Goal: Task Accomplishment & Management: Manage account settings

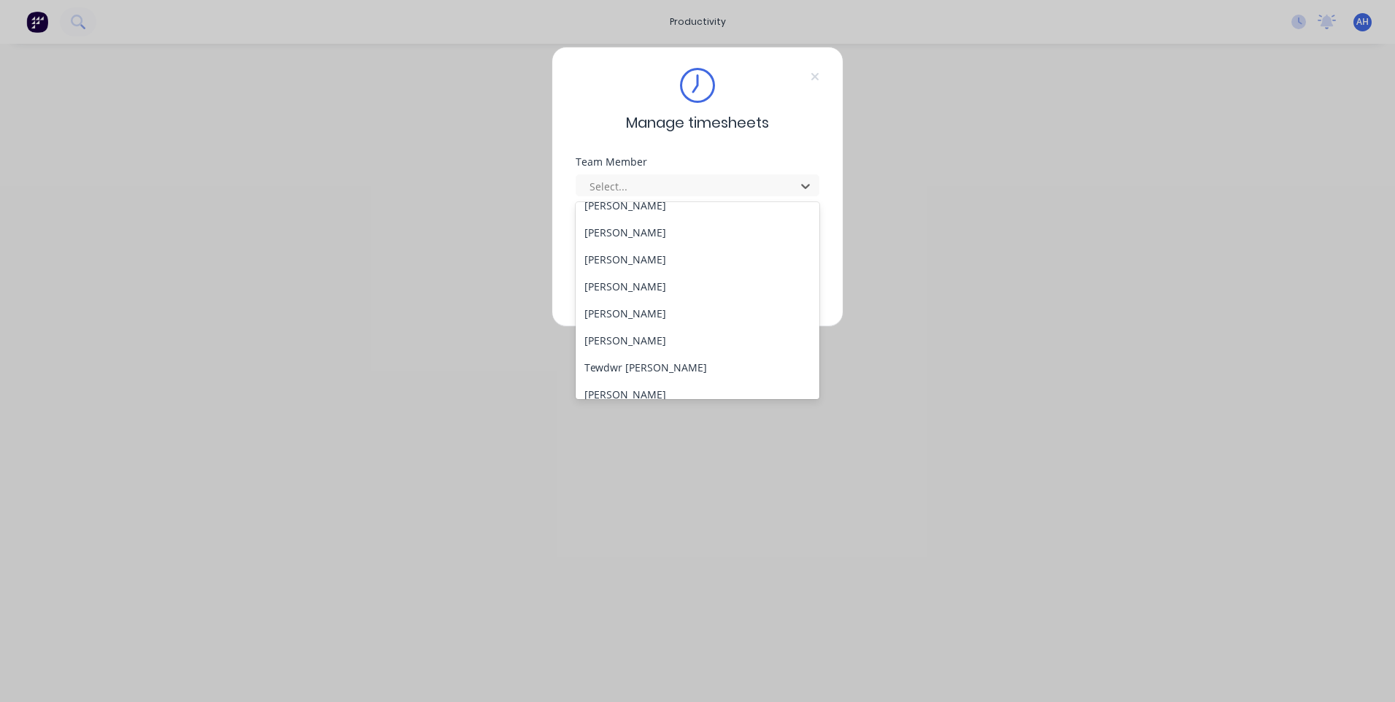
scroll to position [754, 0]
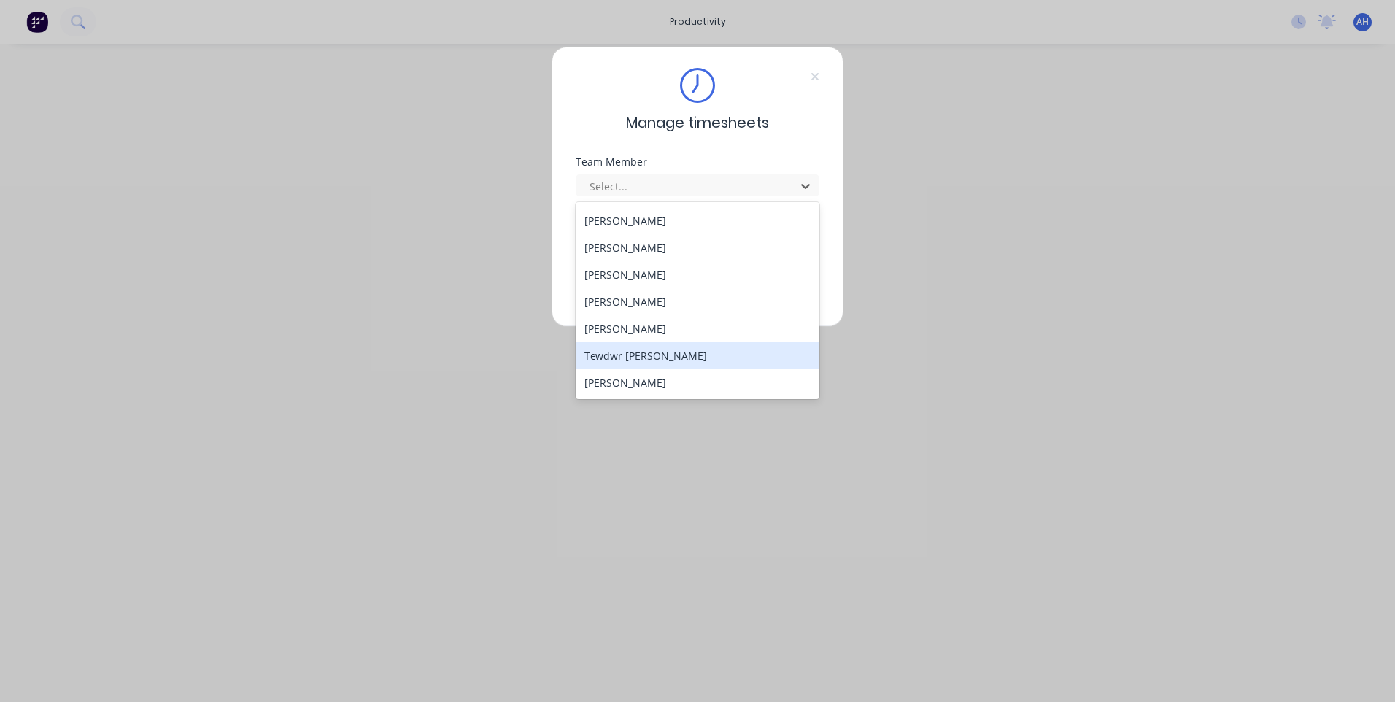
click at [662, 360] on div "Tewdwr [PERSON_NAME]" at bounding box center [698, 355] width 244 height 27
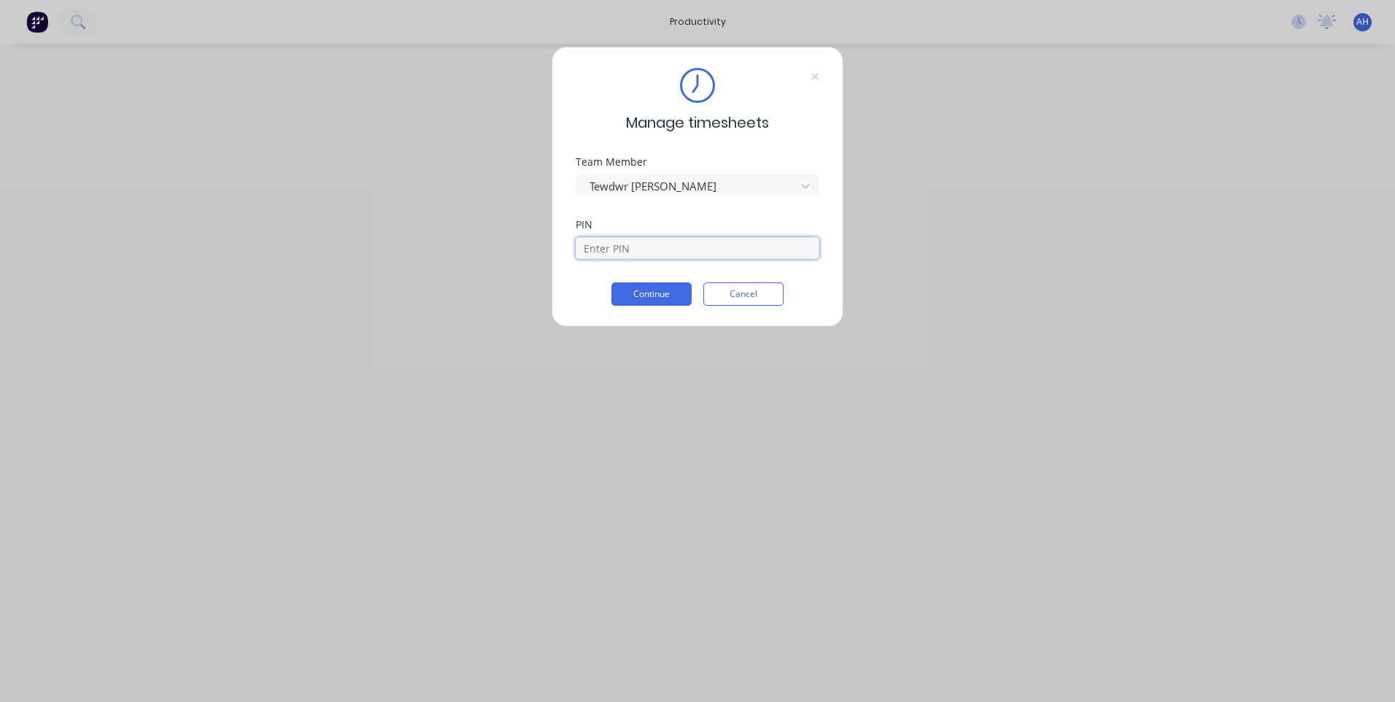
click at [630, 250] on input at bounding box center [698, 248] width 244 height 22
type input "2711"
click at [631, 290] on button "Continue" at bounding box center [651, 293] width 80 height 23
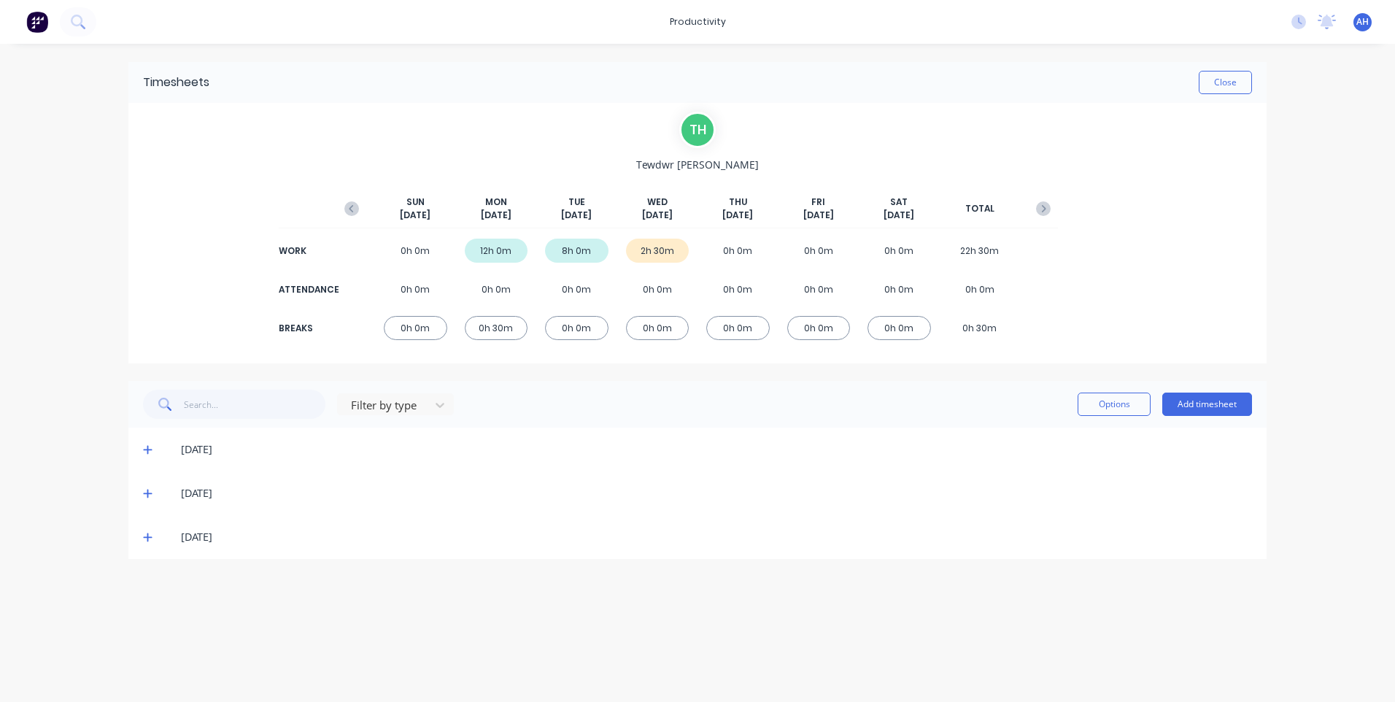
click at [150, 450] on icon at bounding box center [147, 450] width 9 height 9
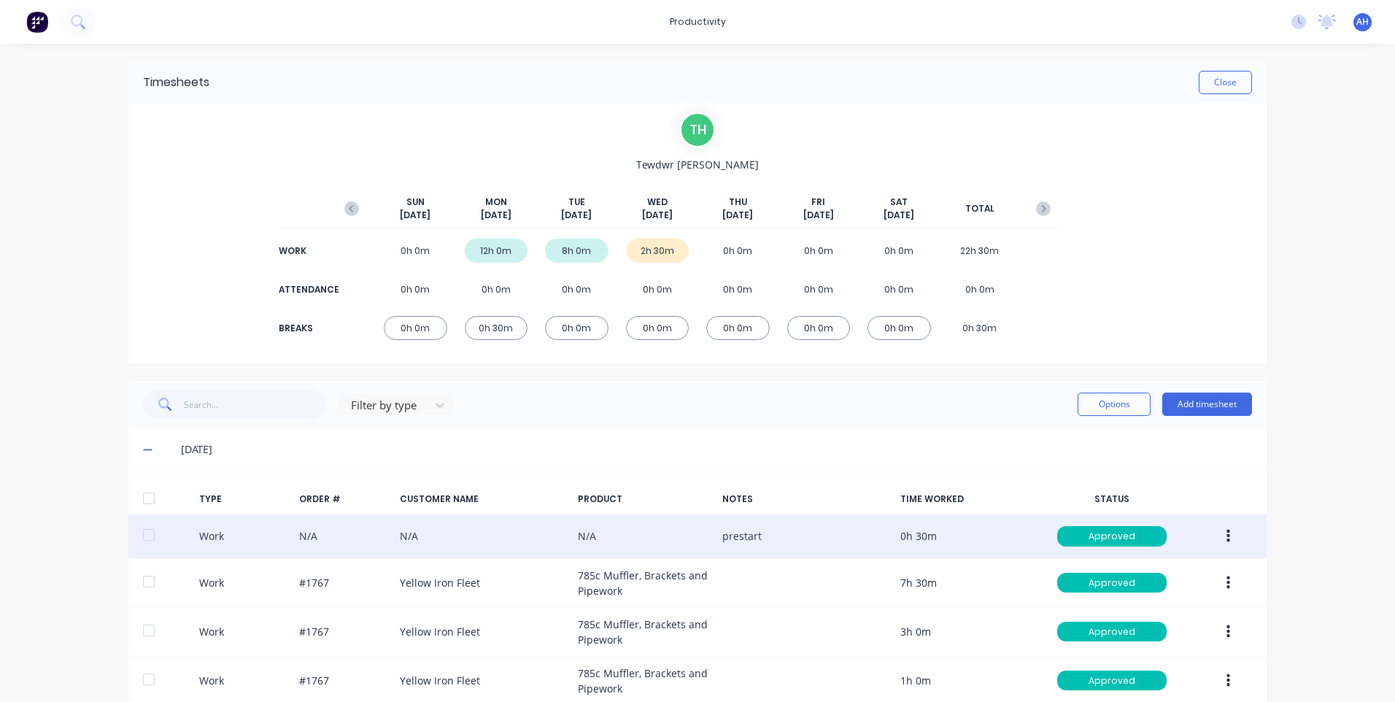
click at [1229, 535] on button "button" at bounding box center [1228, 536] width 34 height 26
click at [1144, 510] on div "Edit" at bounding box center [1176, 510] width 112 height 21
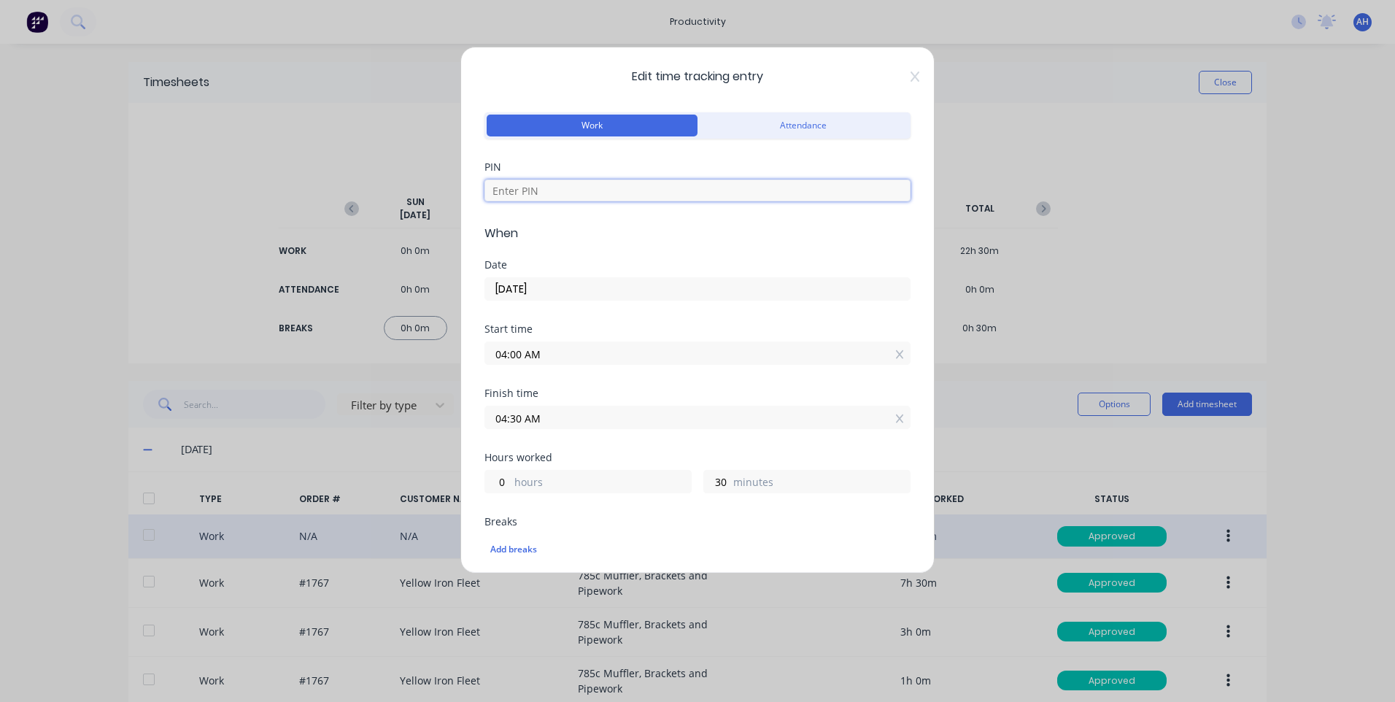
click at [538, 193] on input at bounding box center [697, 190] width 426 height 22
click at [621, 187] on input "27" at bounding box center [697, 190] width 426 height 22
click at [499, 187] on input "27" at bounding box center [697, 190] width 426 height 22
click at [516, 187] on input "27" at bounding box center [697, 190] width 426 height 22
type input "2711"
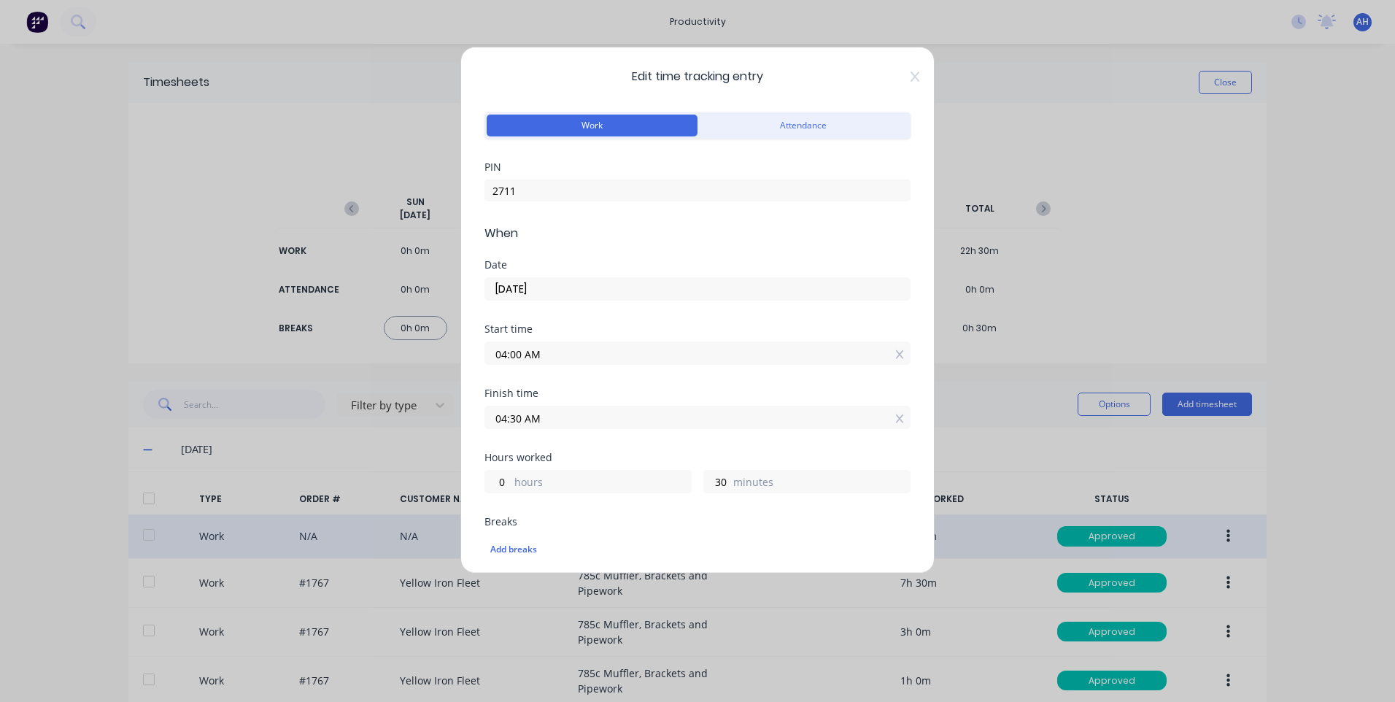
click at [548, 356] on input "04:00 AM" at bounding box center [697, 353] width 425 height 22
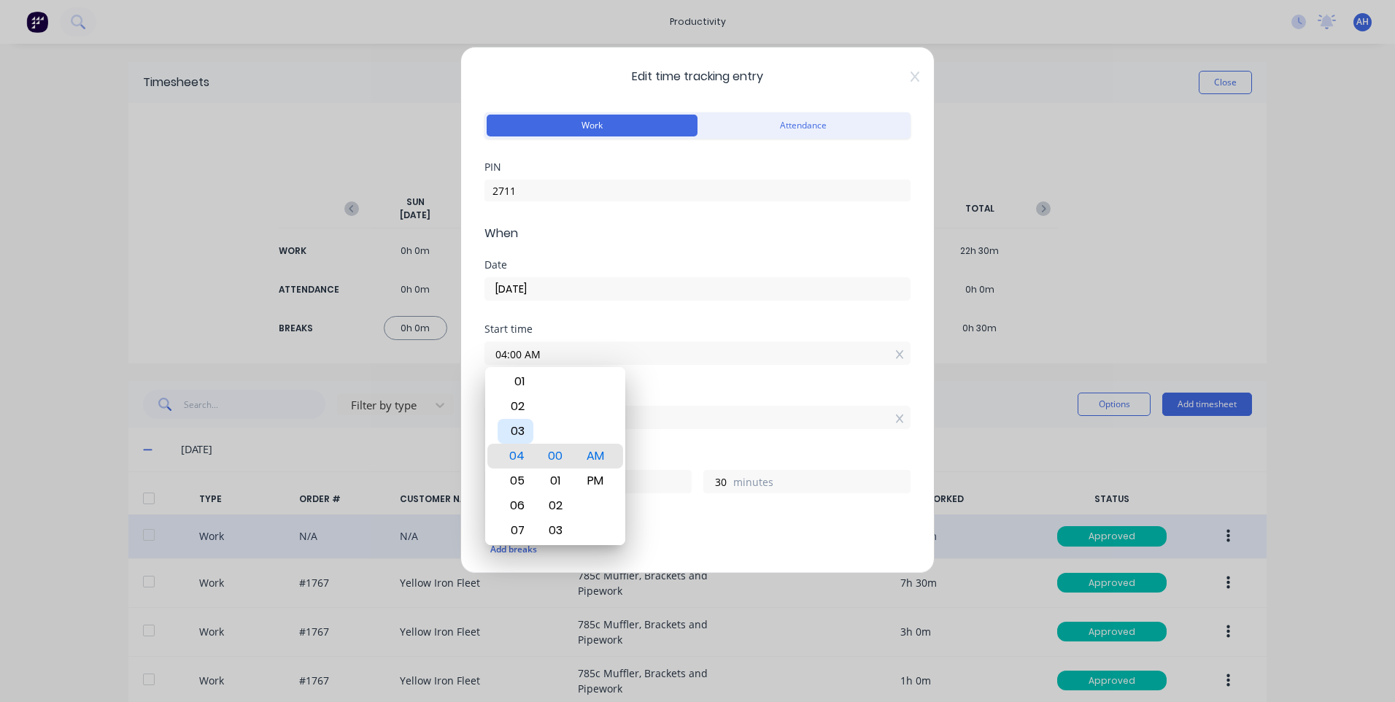
click at [515, 433] on div "03" at bounding box center [515, 431] width 36 height 25
type input "03:00 AM"
type input "1"
type input "03:02 AM"
type input "28"
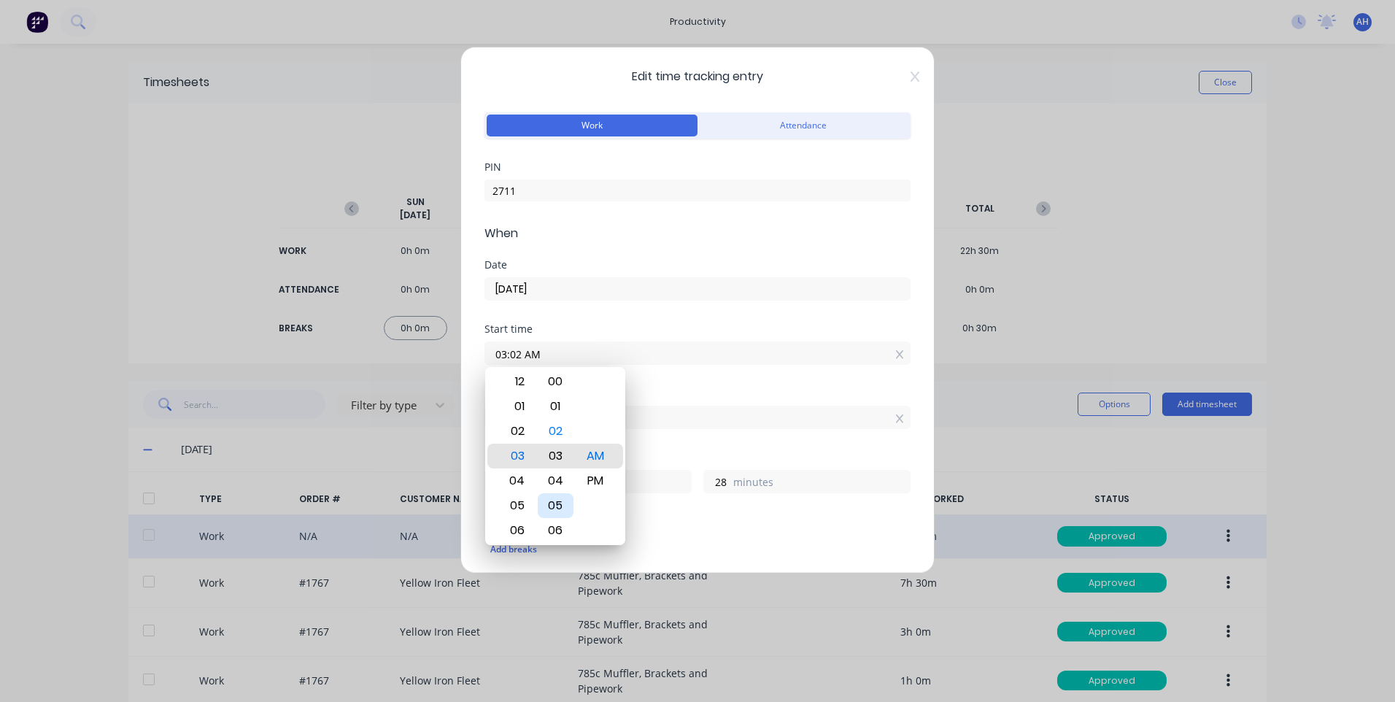
type input "03:04 AM"
type input "26"
type input "03:07 AM"
type input "23"
type input "03:09 AM"
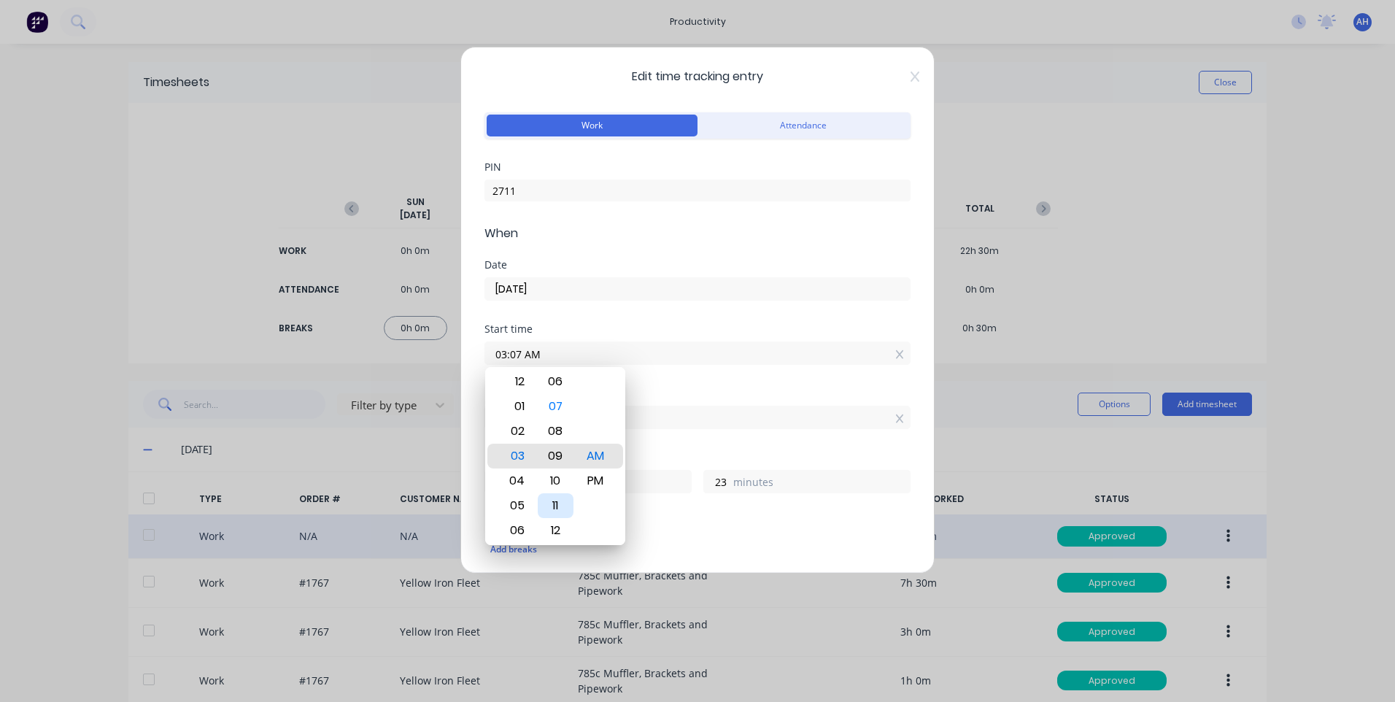
type input "21"
type input "03:11 AM"
type input "19"
type input "03:14 AM"
type input "16"
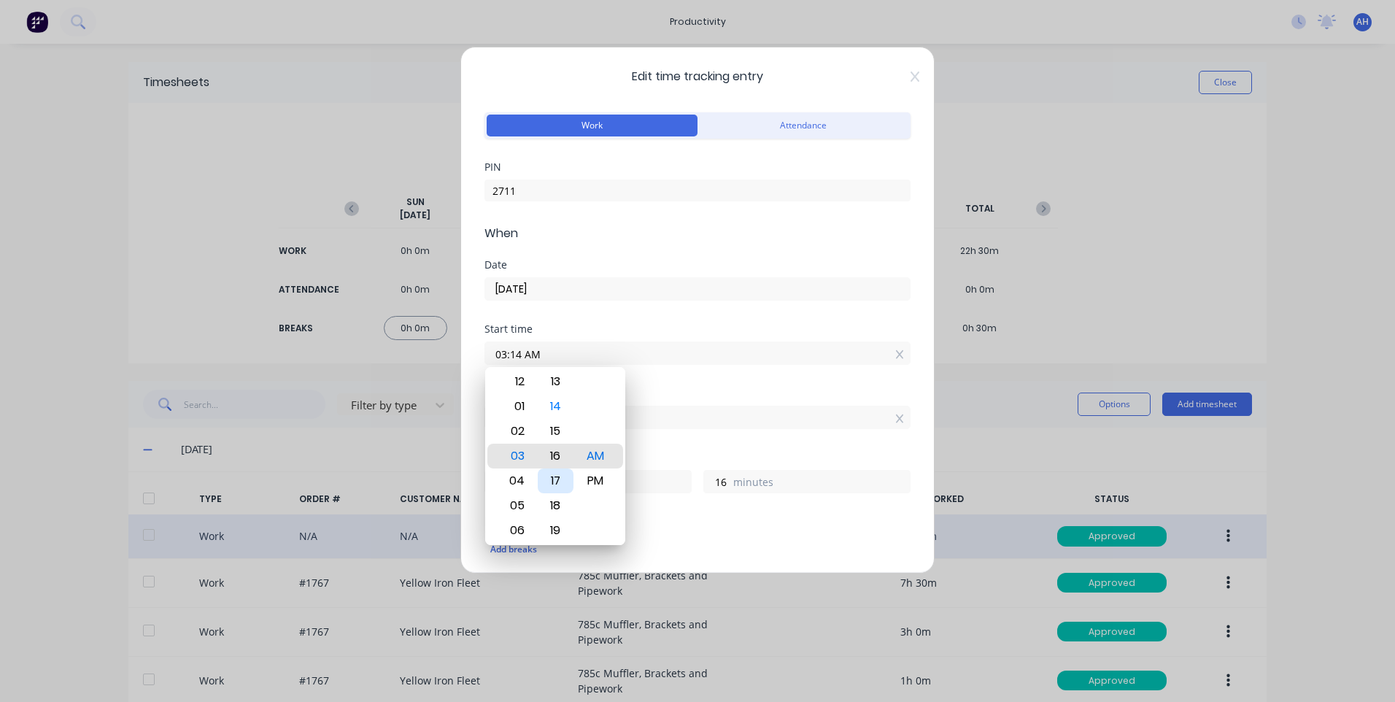
type input "03:17 AM"
type input "13"
type input "03:20 AM"
type input "10"
type input "03:23 AM"
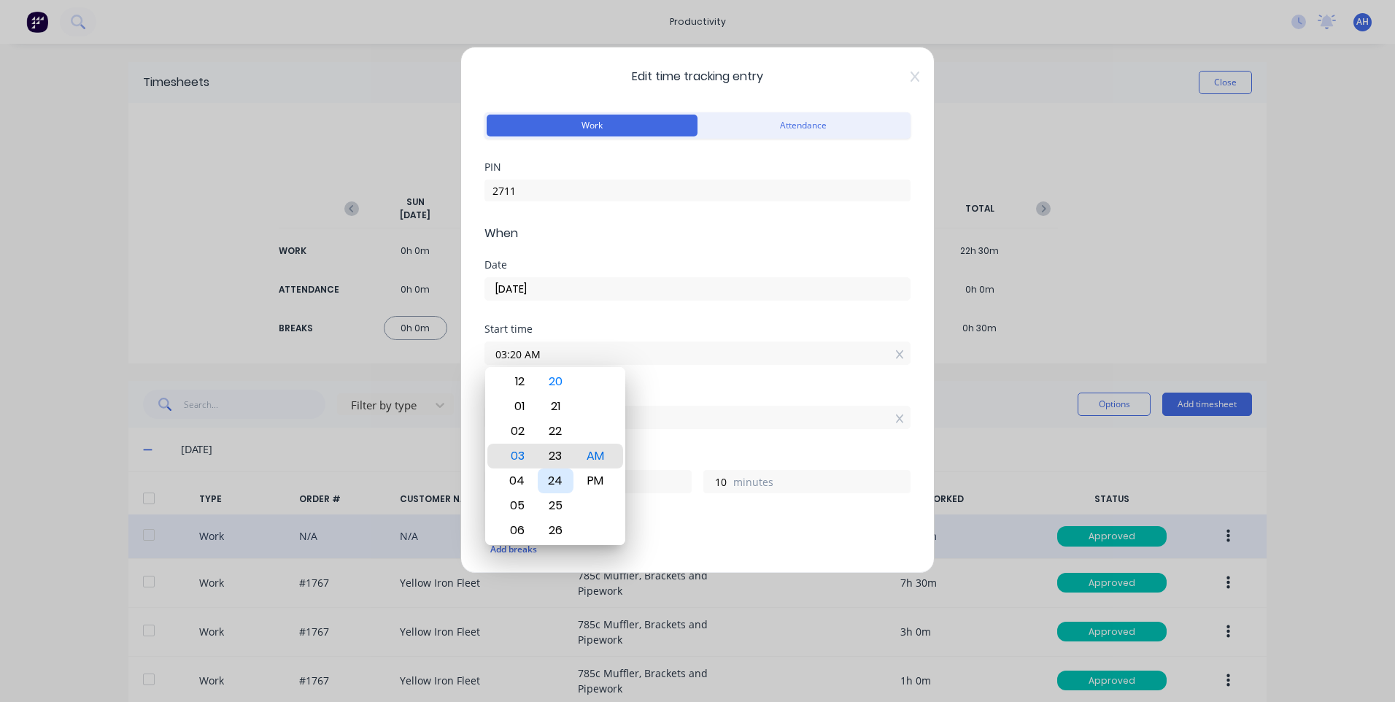
type input "7"
type input "03:26 AM"
type input "4"
type input "03:29 AM"
type input "1"
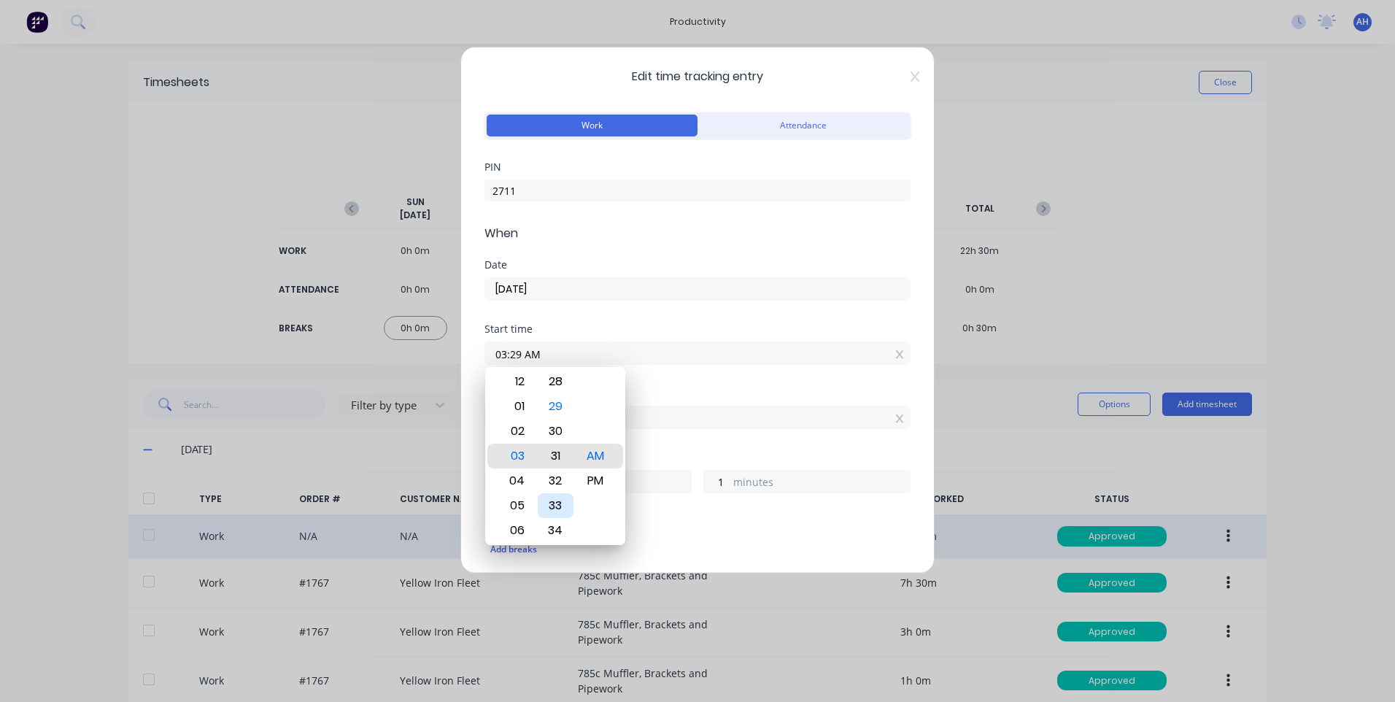
type input "03:31 AM"
type input "0"
type input "59"
type input "03:32 AM"
type input "58"
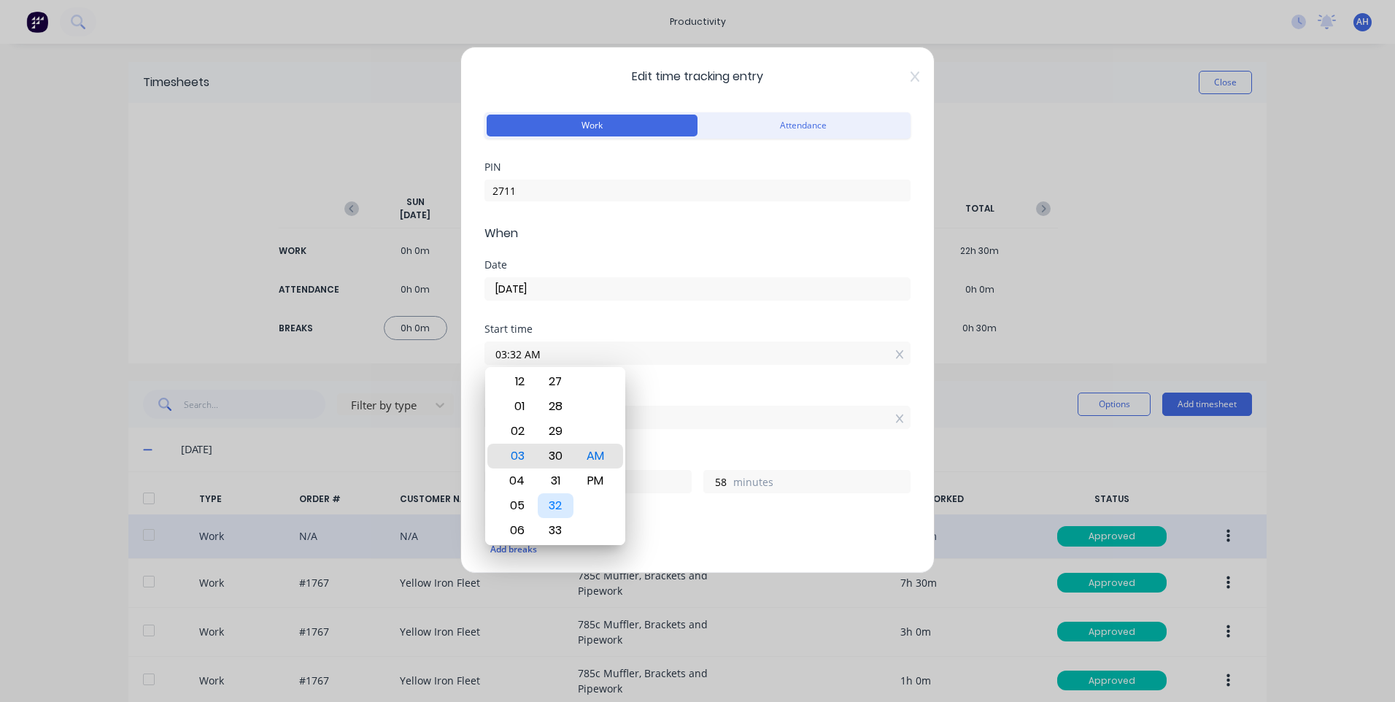
type input "03:30 AM"
type input "1"
type input "0"
click at [727, 353] on input "03:30 AM" at bounding box center [697, 353] width 425 height 22
click at [673, 389] on div "Finish time" at bounding box center [697, 393] width 426 height 10
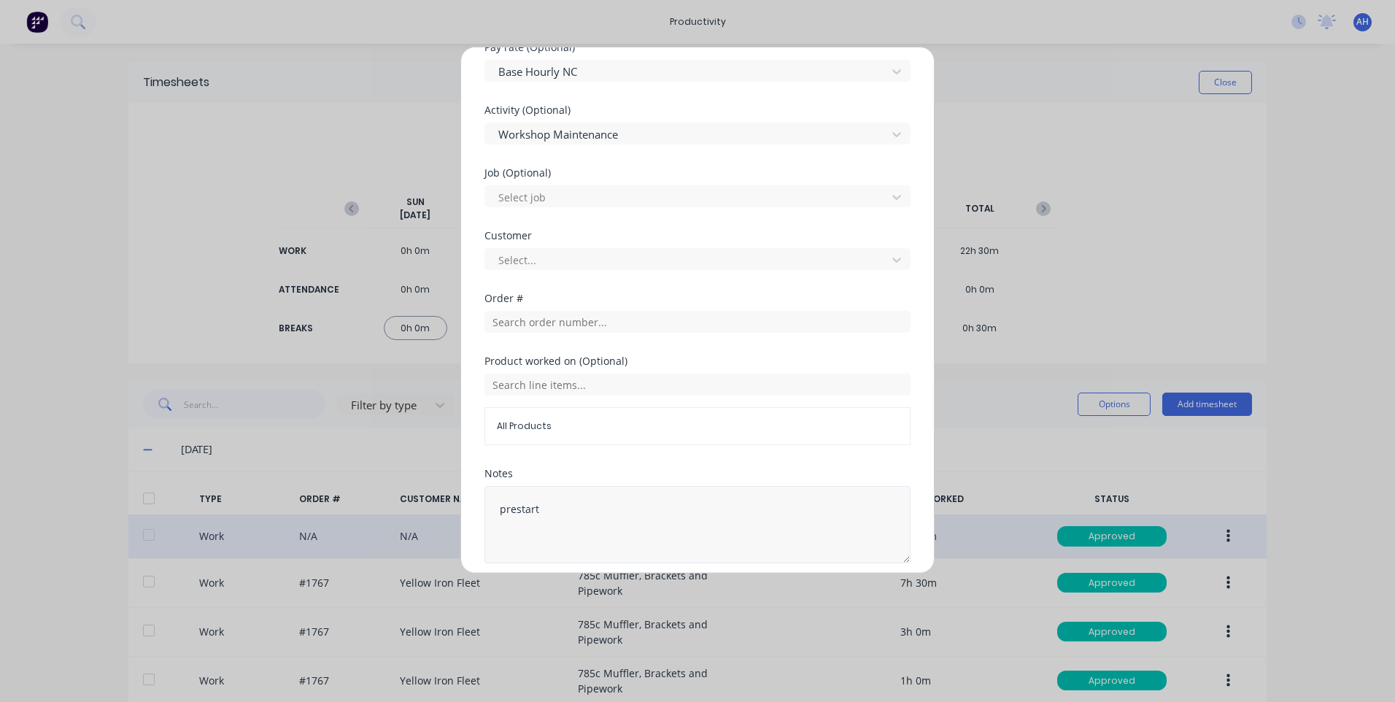
scroll to position [627, 0]
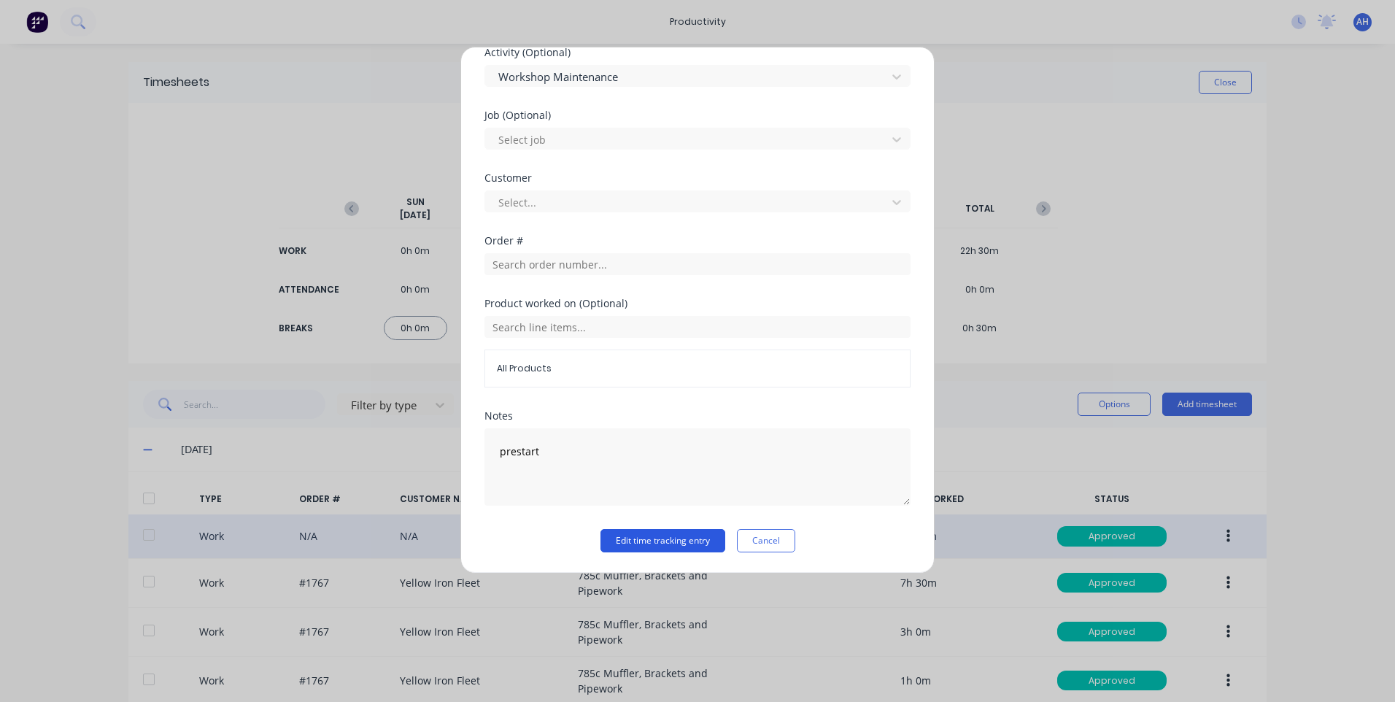
click at [635, 543] on button "Edit time tracking entry" at bounding box center [662, 540] width 125 height 23
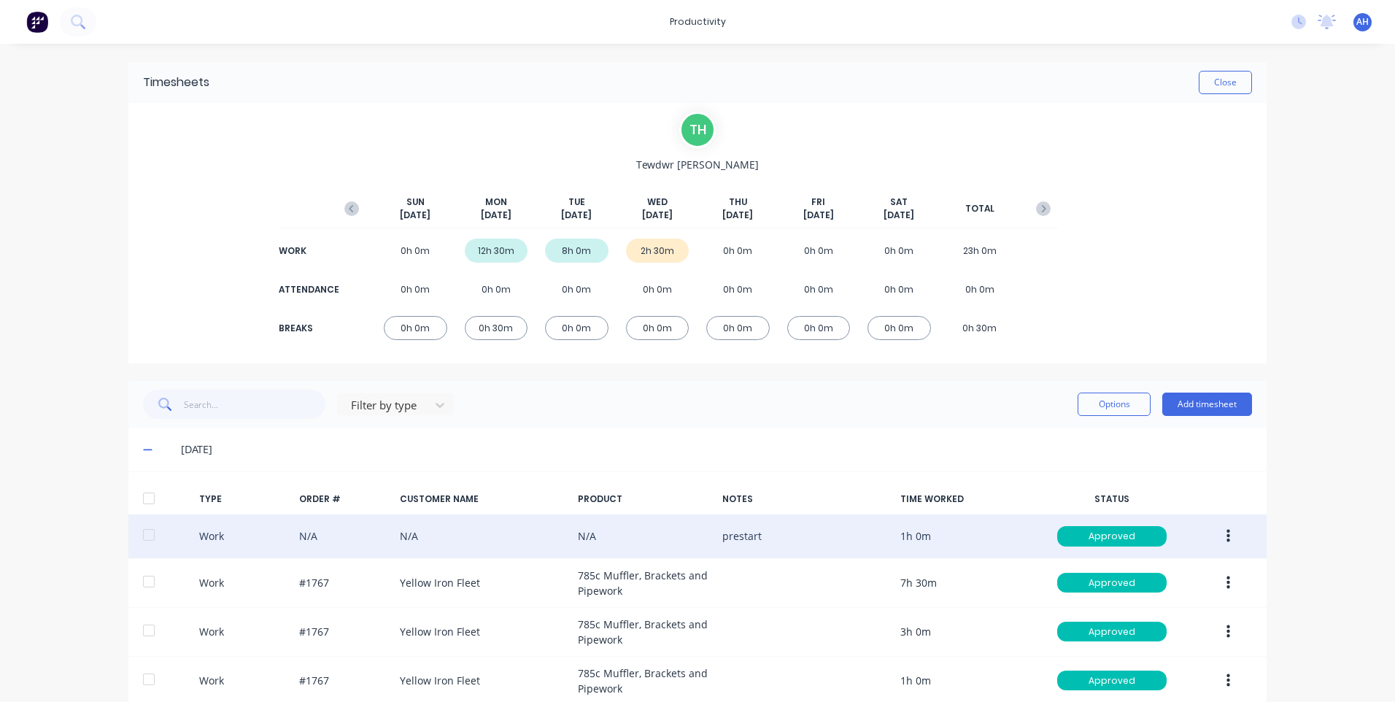
click at [1228, 536] on button "button" at bounding box center [1228, 536] width 34 height 26
click at [1125, 512] on div "Edit" at bounding box center [1176, 510] width 112 height 21
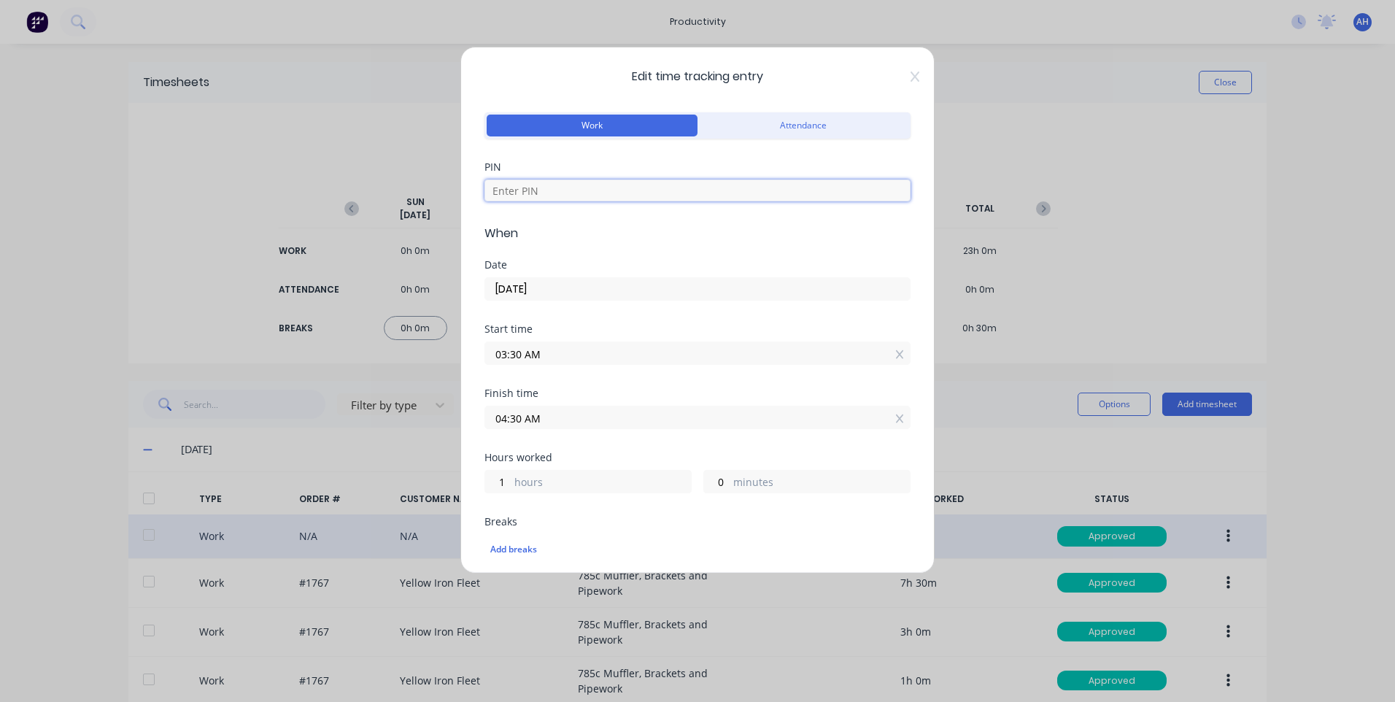
click at [536, 194] on input at bounding box center [697, 190] width 426 height 22
type input "2711"
click at [552, 353] on input "03:30 AM" at bounding box center [697, 353] width 425 height 22
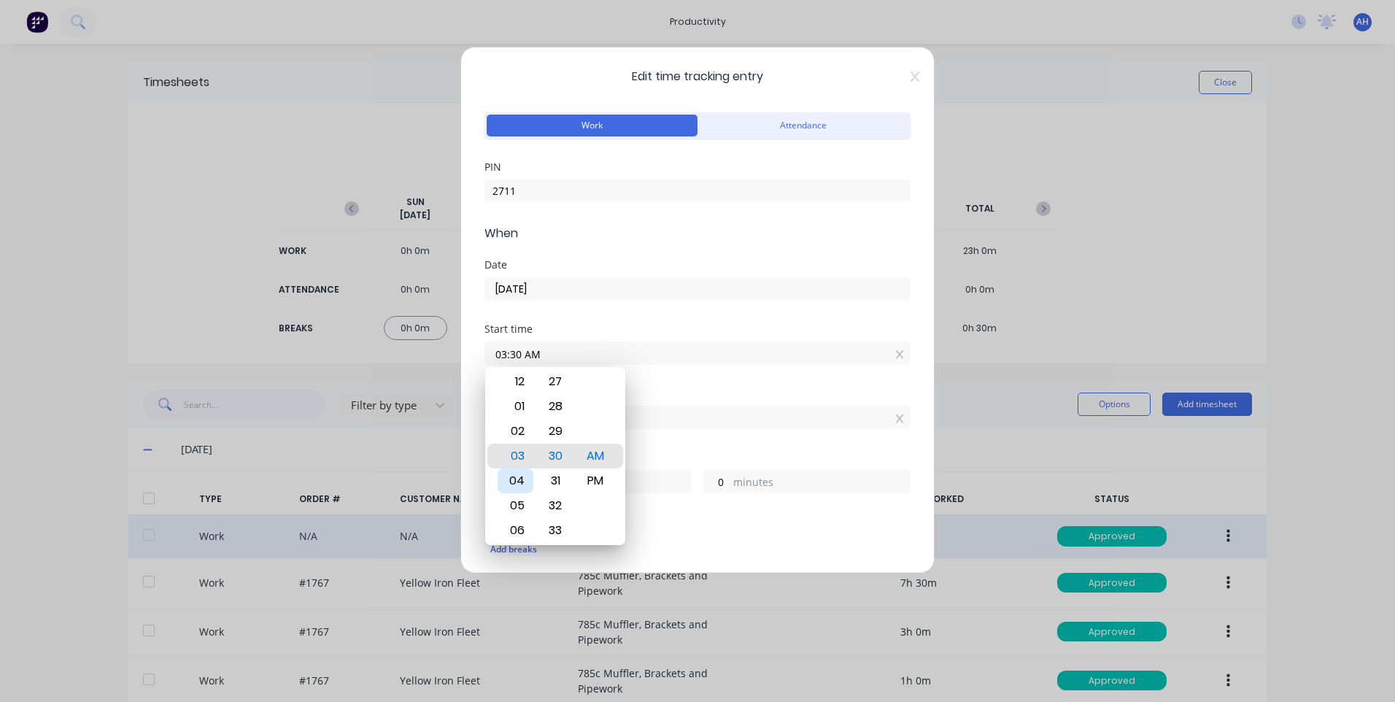
click at [526, 479] on div "04" at bounding box center [515, 480] width 36 height 25
type input "04:30 AM"
type input "0"
type input "04:26 AM"
type input "4"
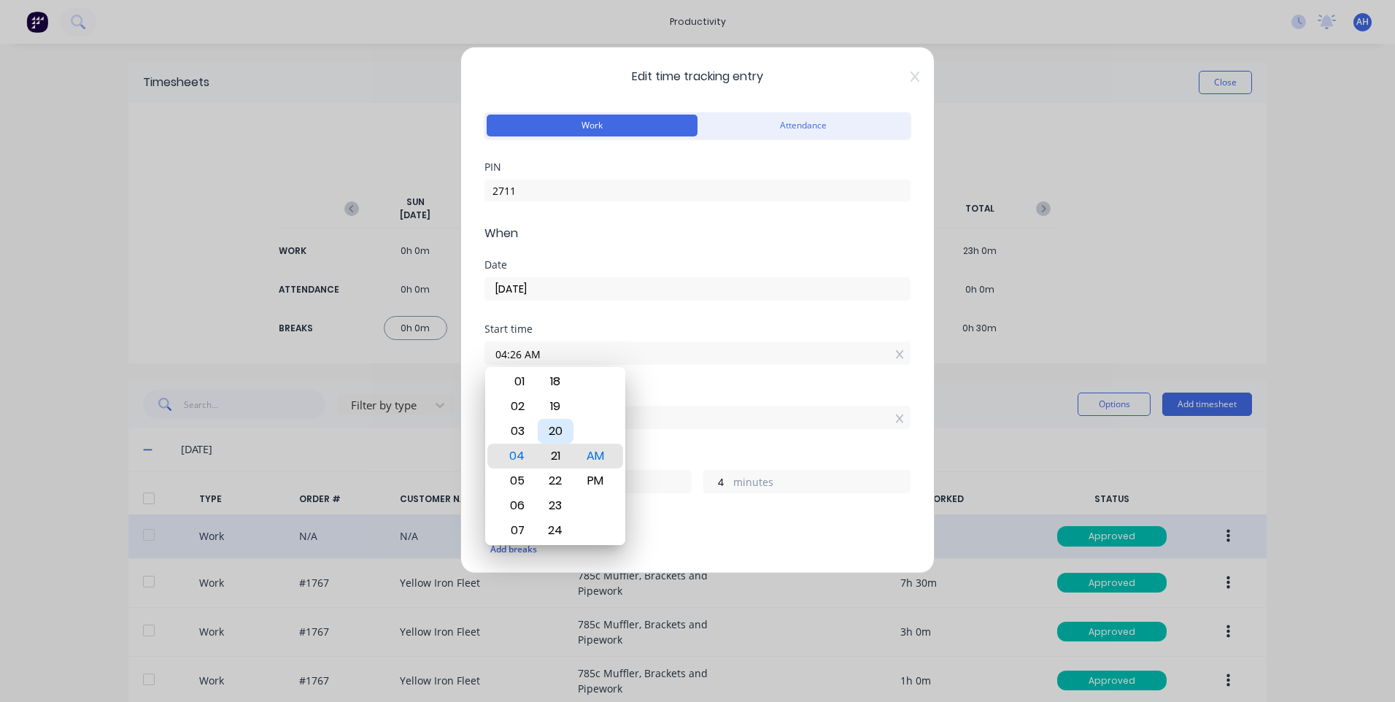
type input "04:21 AM"
type input "9"
type input "04:17 AM"
type input "13"
type input "04:12 AM"
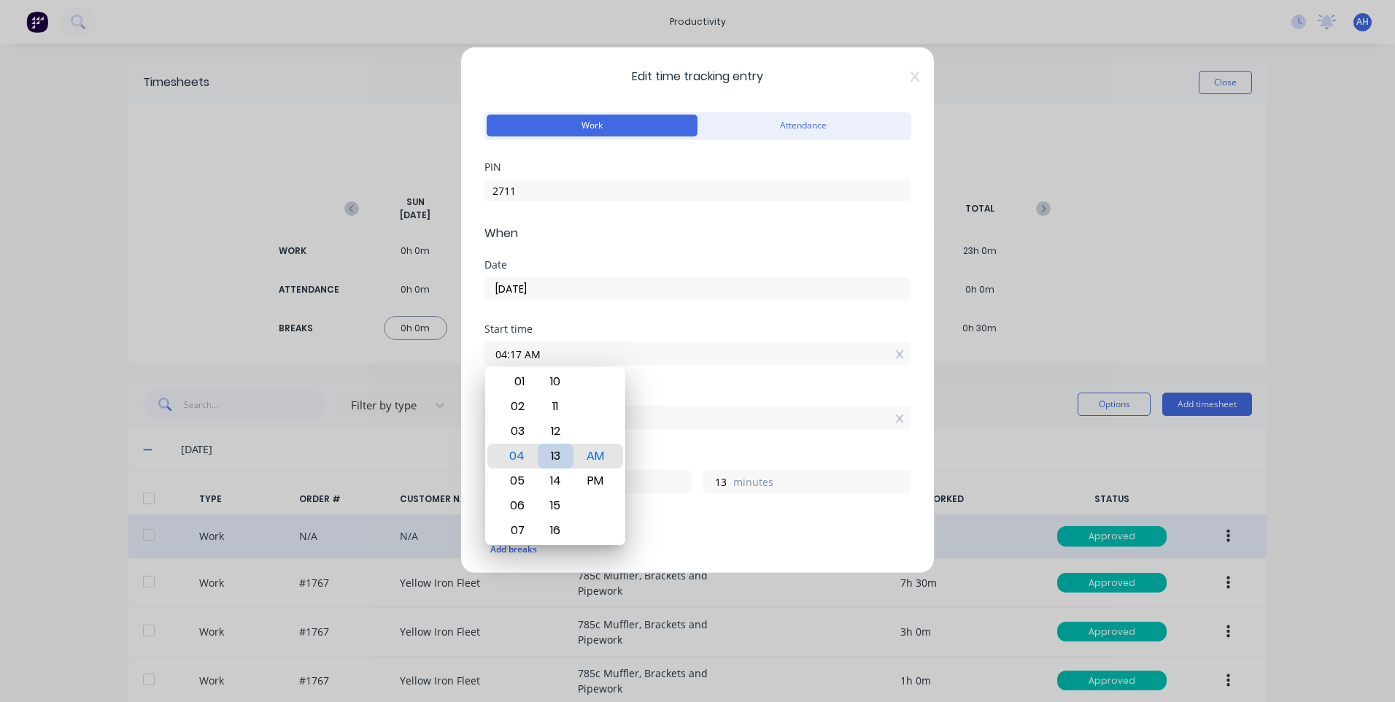
type input "18"
type input "04:06 AM"
type input "24"
type input "04:02 AM"
type input "28"
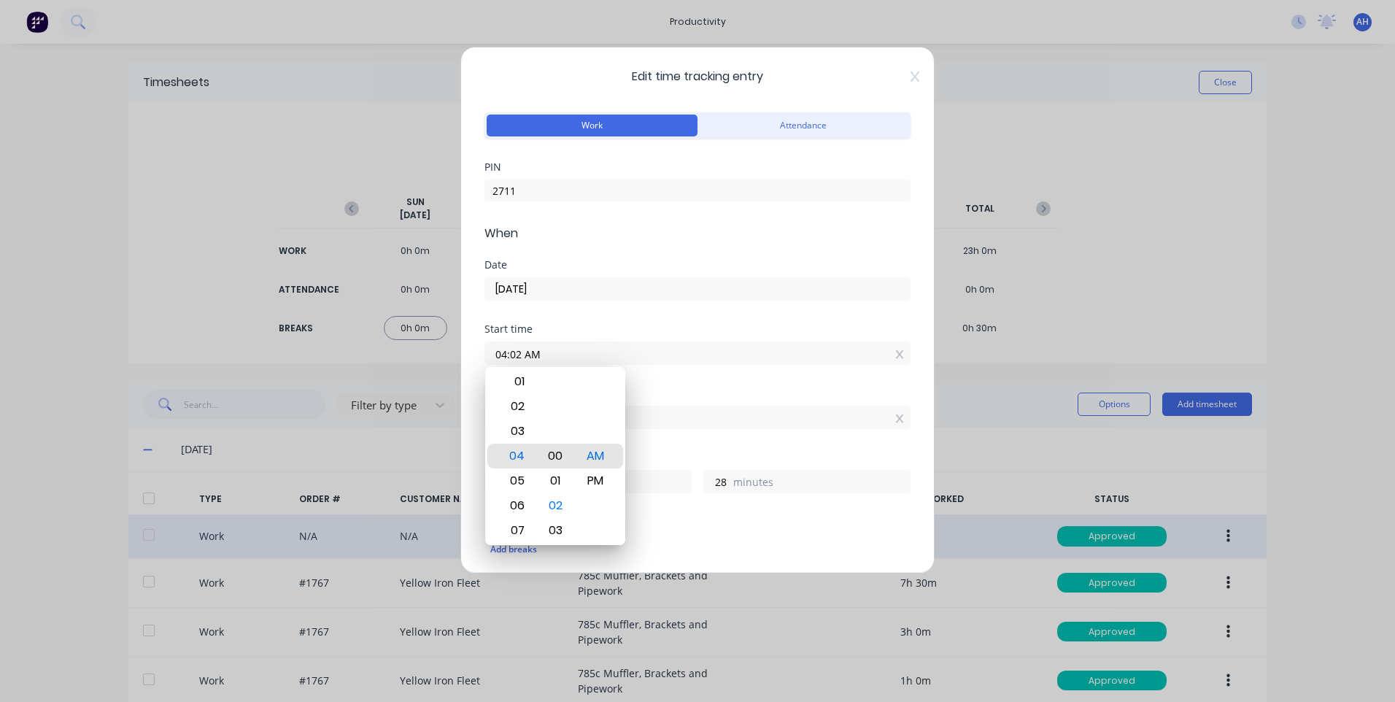
type input "04:00 AM"
type input "30"
click at [722, 409] on input "04:30 AM" at bounding box center [697, 417] width 425 height 22
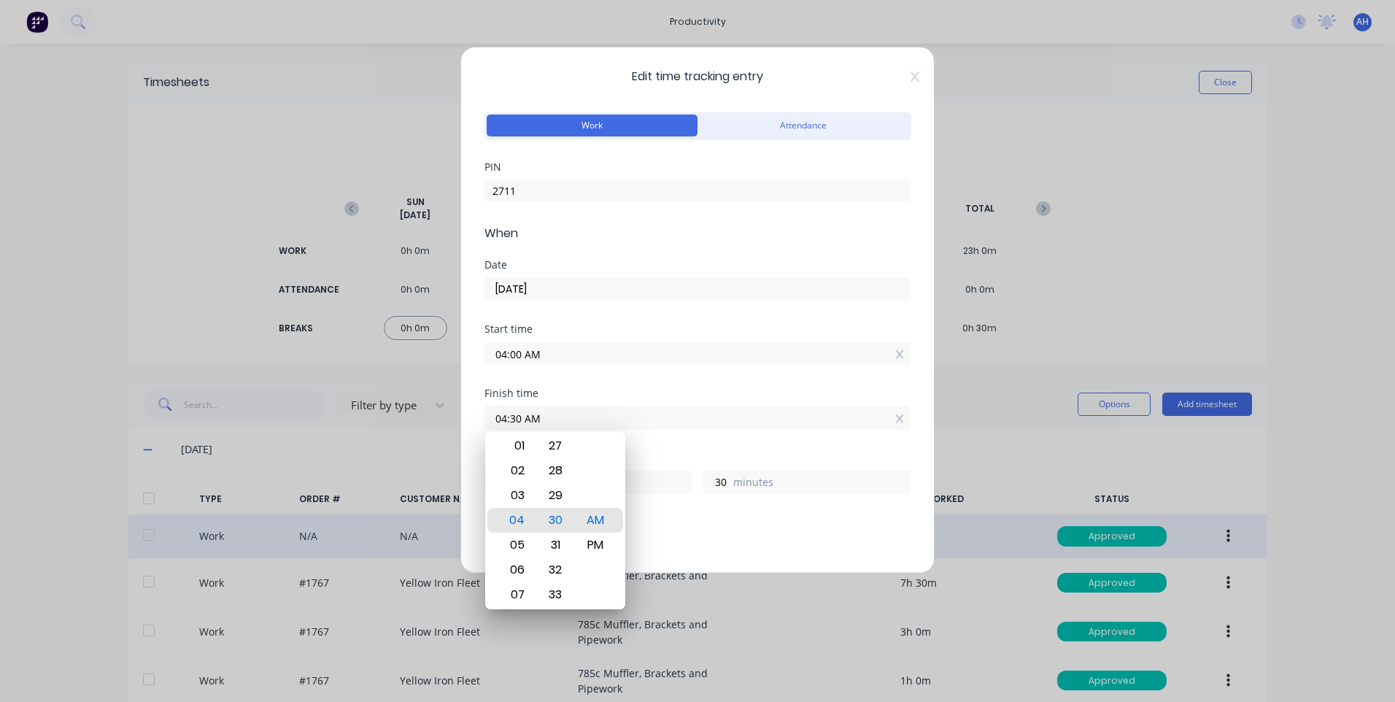
click at [707, 387] on div "Start time 04:00 AM" at bounding box center [697, 356] width 426 height 64
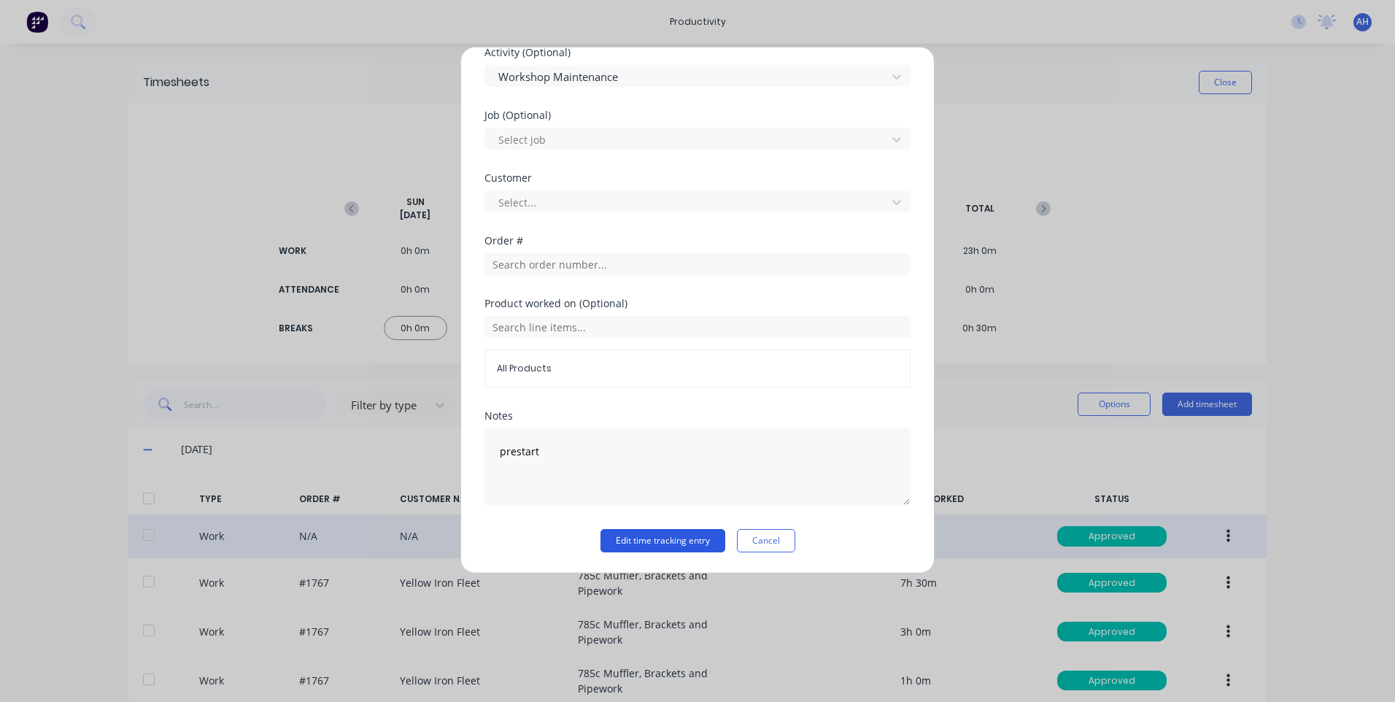
click at [653, 538] on button "Edit time tracking entry" at bounding box center [662, 540] width 125 height 23
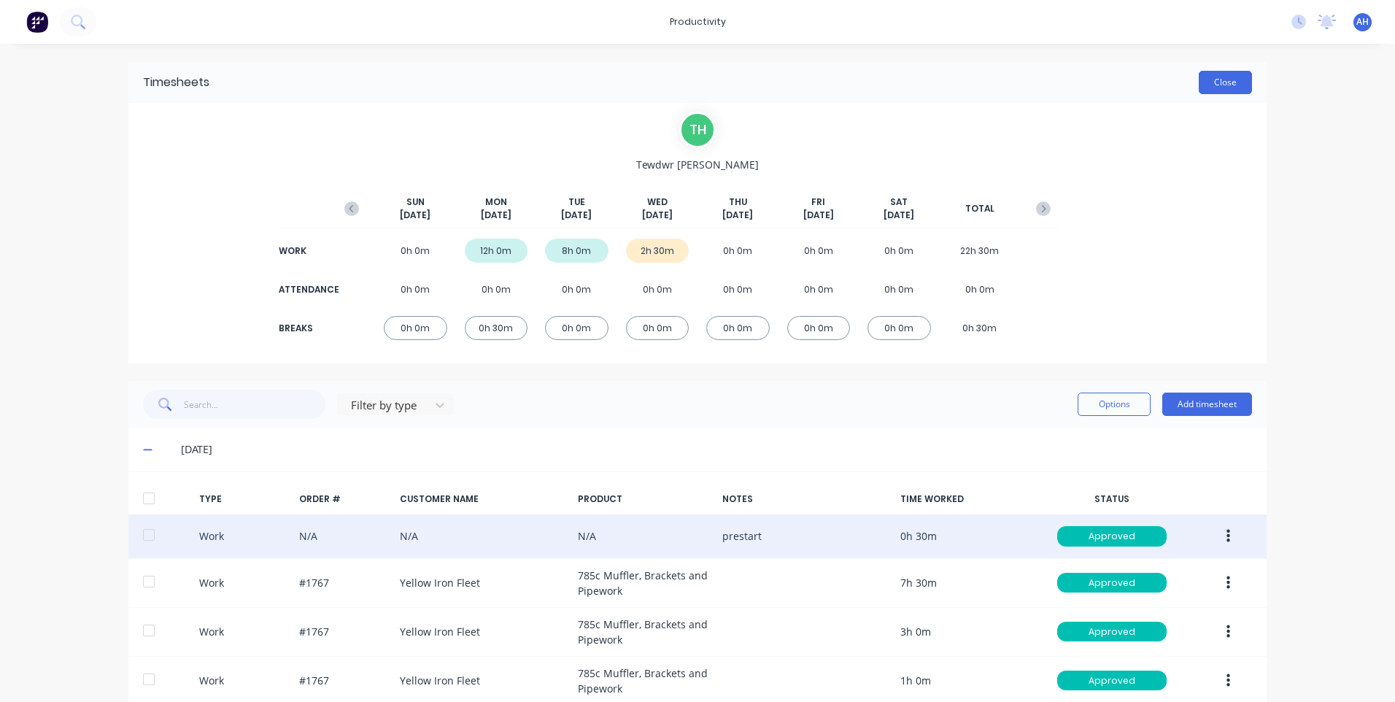
click at [1223, 83] on button "Close" at bounding box center [1225, 82] width 53 height 23
